Goal: Find specific page/section: Find specific page/section

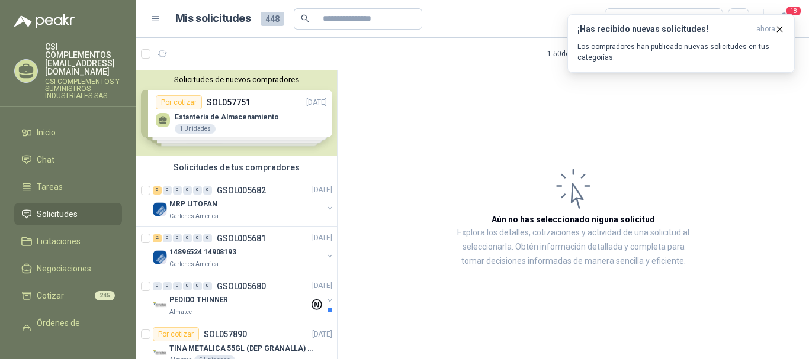
scroll to position [533, 0]
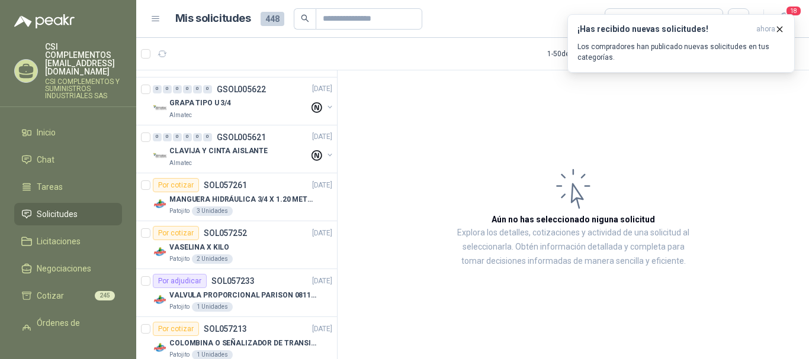
click at [45, 208] on span "Solicitudes" at bounding box center [57, 214] width 41 height 13
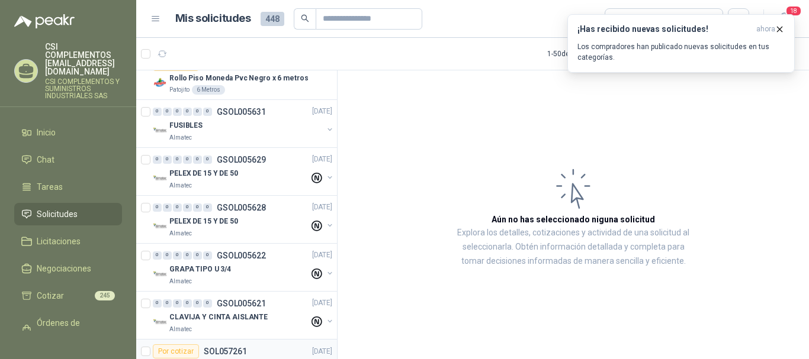
scroll to position [355, 0]
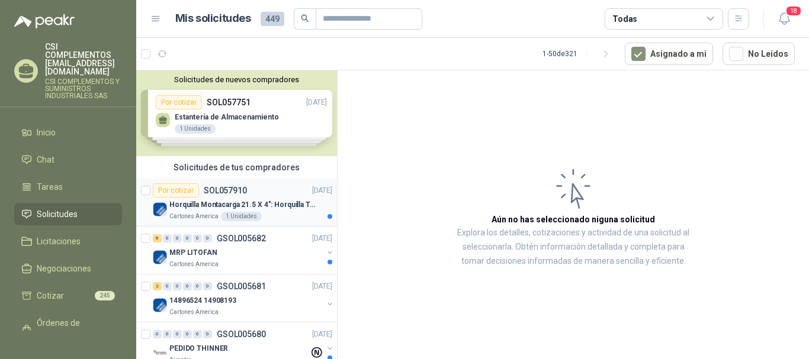
click at [250, 190] on div "Por cotizar SOL057910 29/09/25" at bounding box center [242, 191] width 179 height 14
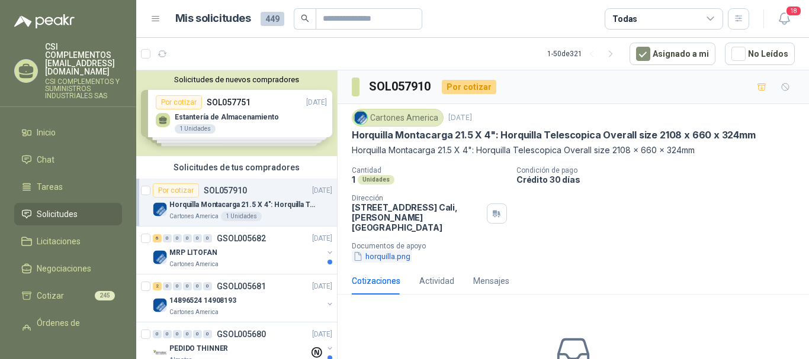
click at [372, 250] on button "horquilla.png" at bounding box center [382, 256] width 60 height 12
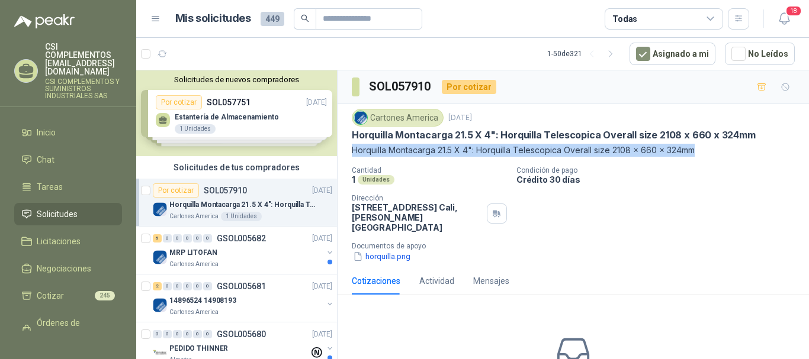
drag, startPoint x: 349, startPoint y: 150, endPoint x: 713, endPoint y: 160, distance: 364.2
click at [713, 160] on div "Cartones America 29 sept, 2025 Horquilla Montacarga 21.5 X 4": Horquilla Telesc…" at bounding box center [572, 185] width 471 height 163
copy p "Horquilla Montacarga 21.5 X 4": Horquilla Telescopica Overall size 2108 x 660 x…"
click at [224, 259] on div "MRP LITOFAN" at bounding box center [245, 253] width 153 height 14
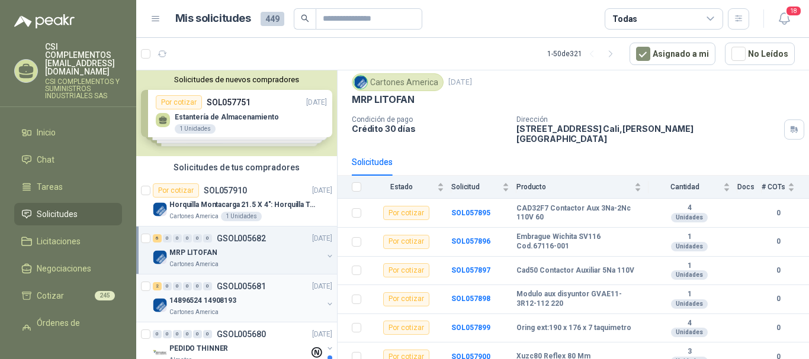
scroll to position [118, 0]
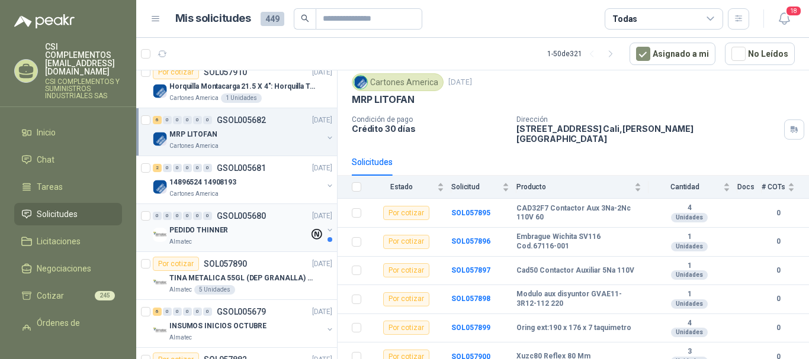
click at [218, 249] on div "0 0 0 0 0 0 GSOL005680 29/09/25 PEDIDO THINNER Almatec" at bounding box center [236, 228] width 201 height 48
click at [217, 234] on p "PEDIDO THINNER" at bounding box center [198, 230] width 59 height 11
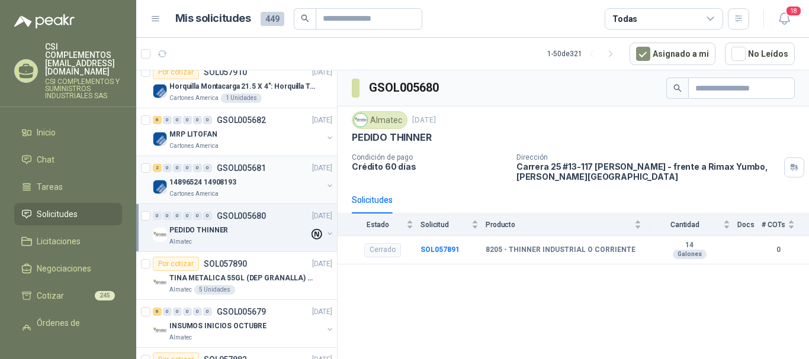
drag, startPoint x: 53, startPoint y: 197, endPoint x: 234, endPoint y: 200, distance: 180.6
click at [53, 208] on span "Solicitudes" at bounding box center [57, 214] width 41 height 13
